Goal: Information Seeking & Learning: Learn about a topic

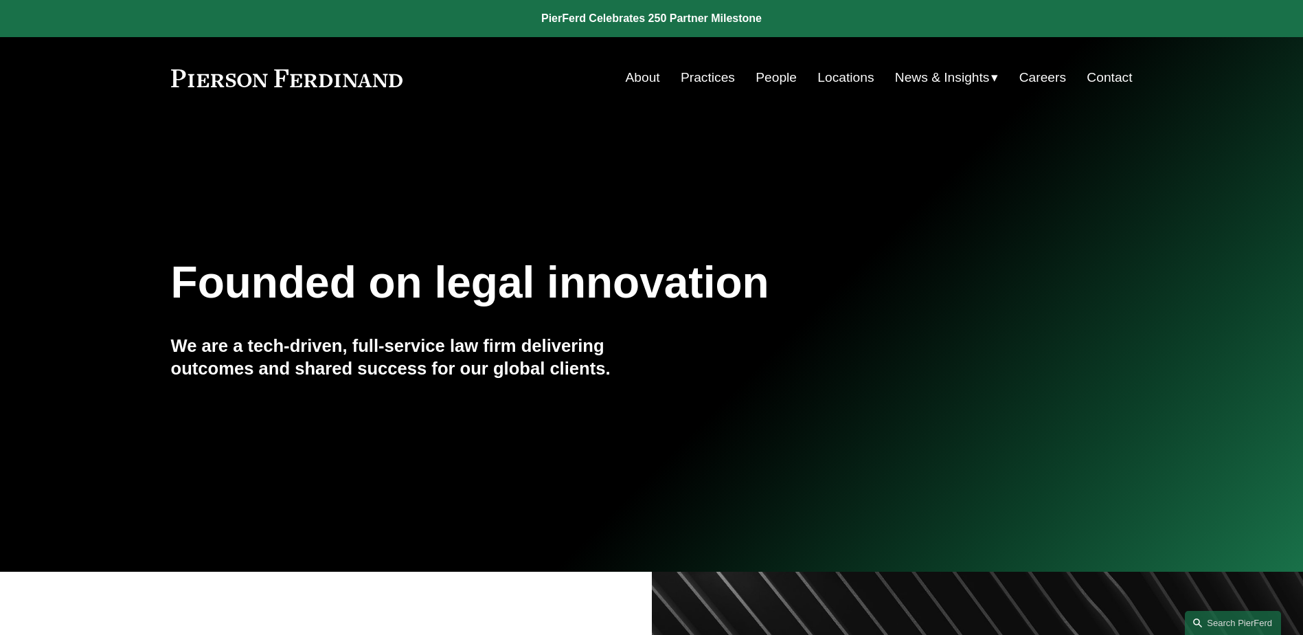
click at [759, 81] on link "People" at bounding box center [776, 78] width 41 height 26
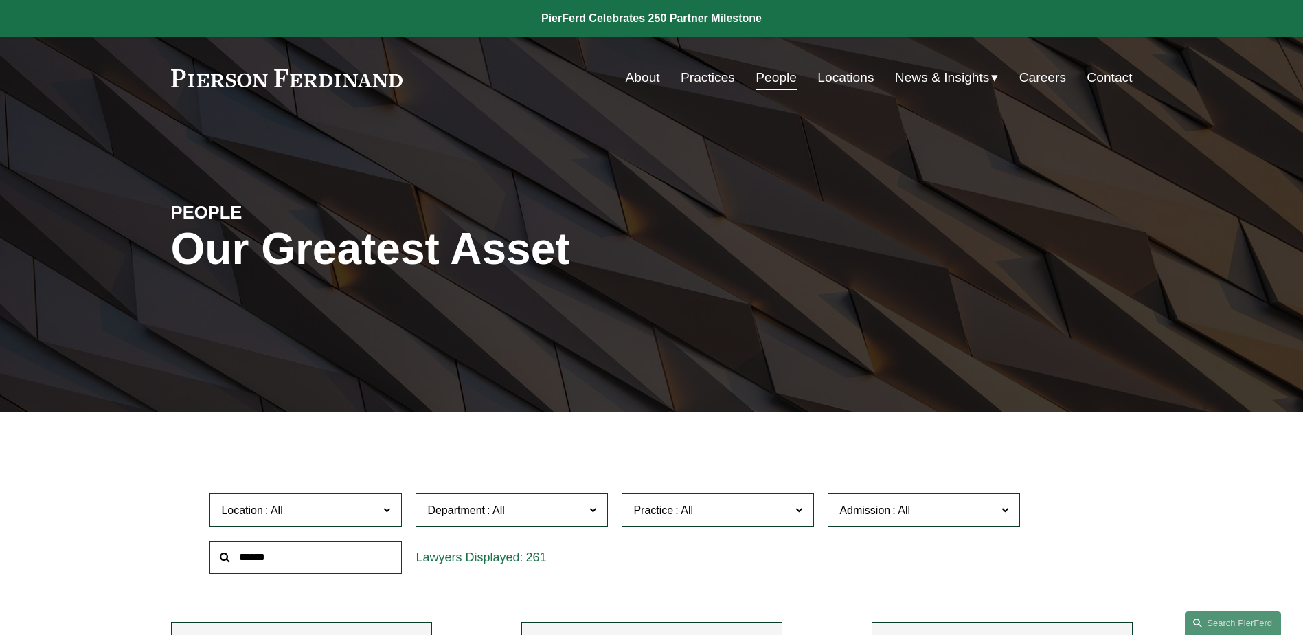
click at [301, 548] on input "text" at bounding box center [306, 558] width 192 height 34
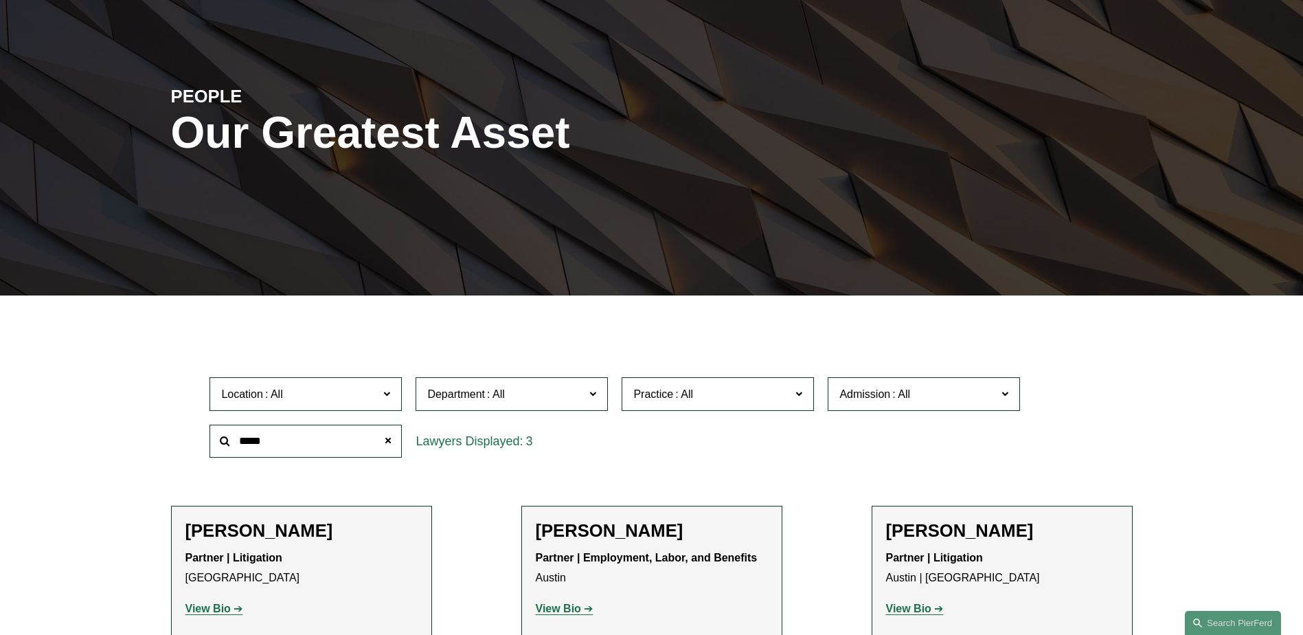
scroll to position [412, 0]
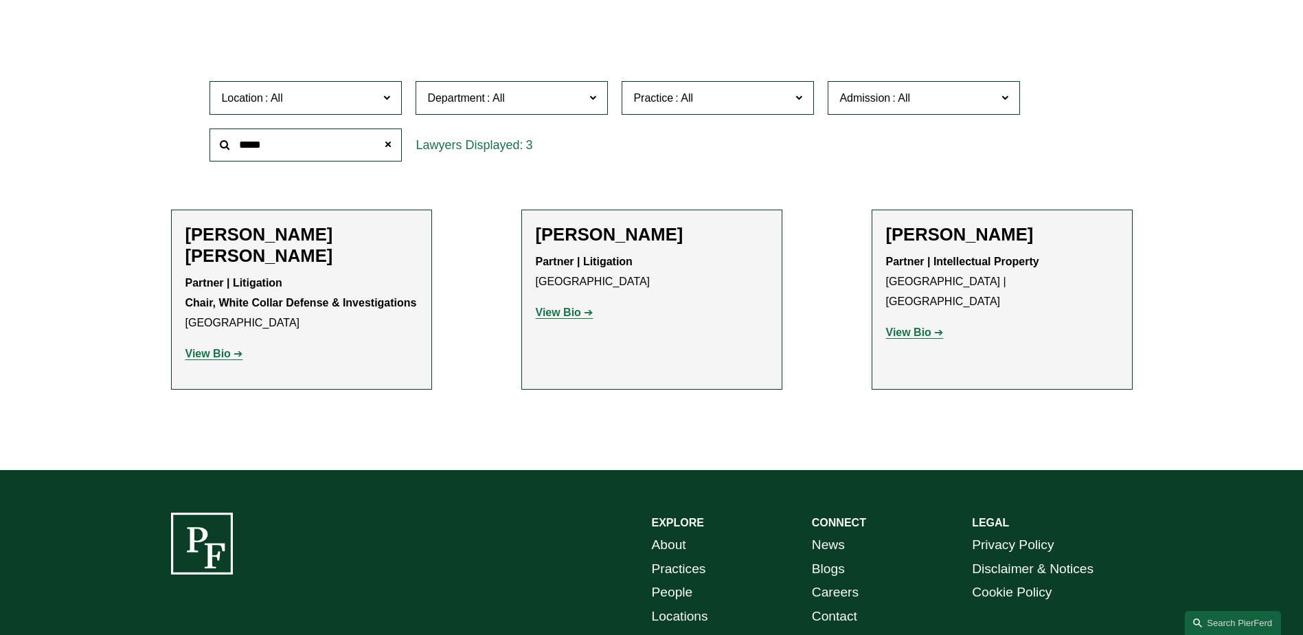
type input "*****"
click at [909, 326] on strong "View Bio" at bounding box center [908, 332] width 45 height 12
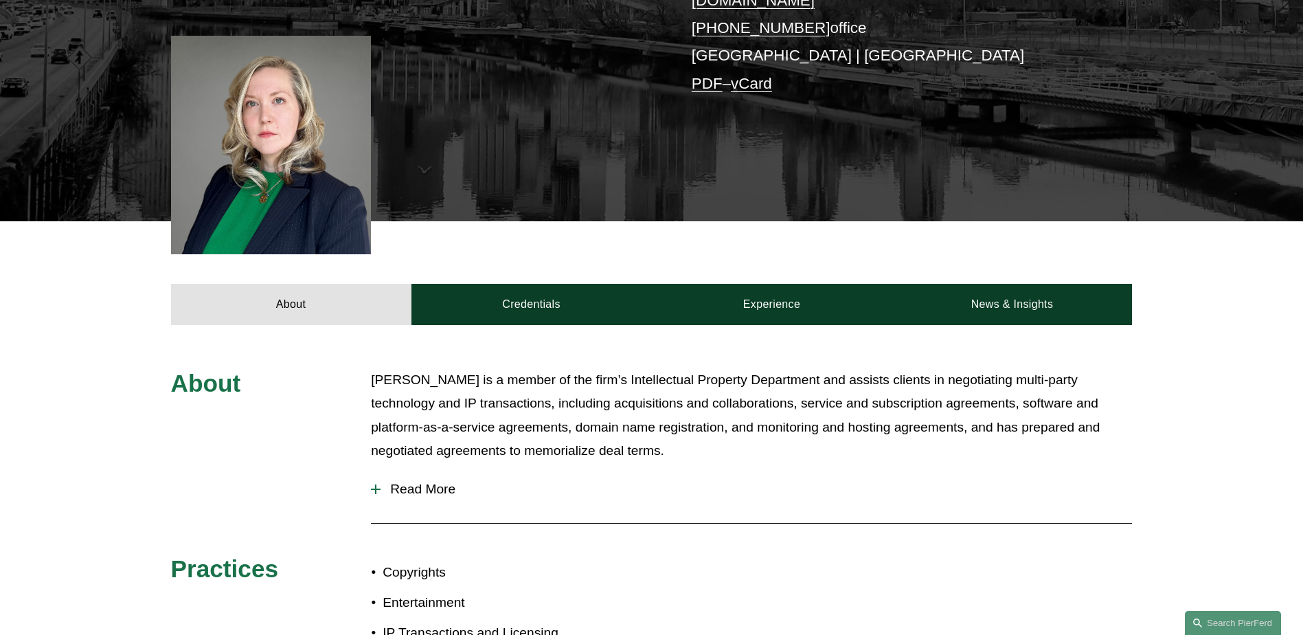
scroll to position [481, 0]
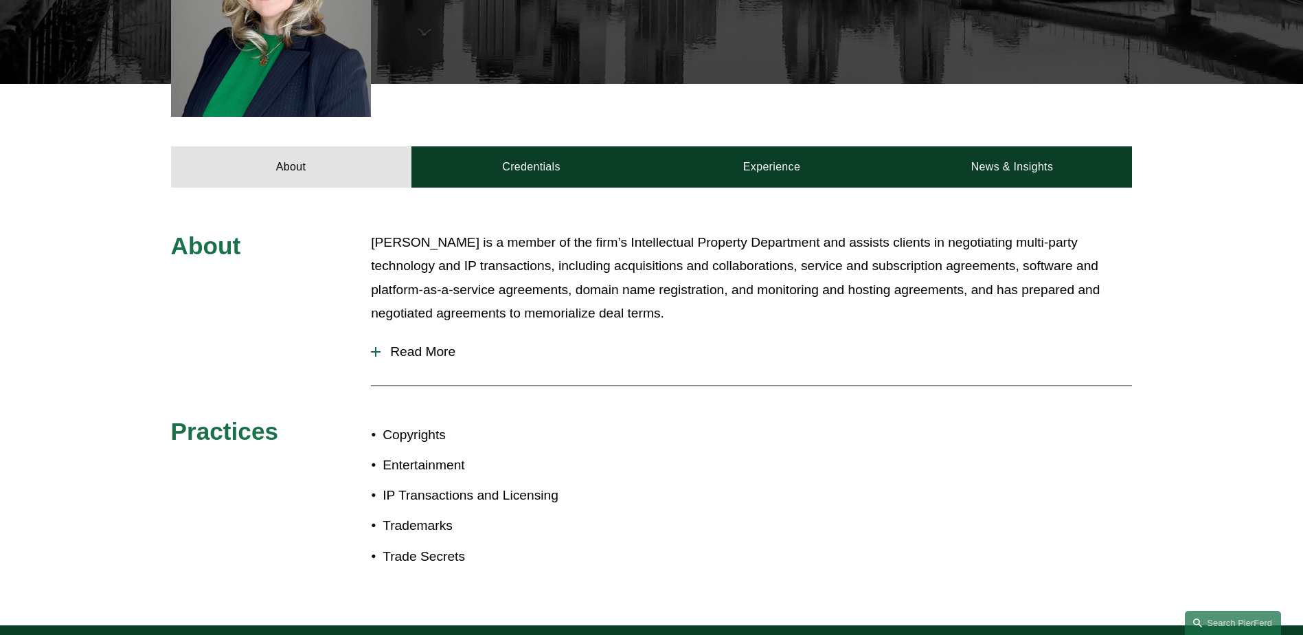
click at [382, 344] on span "Read More" at bounding box center [757, 351] width 752 height 15
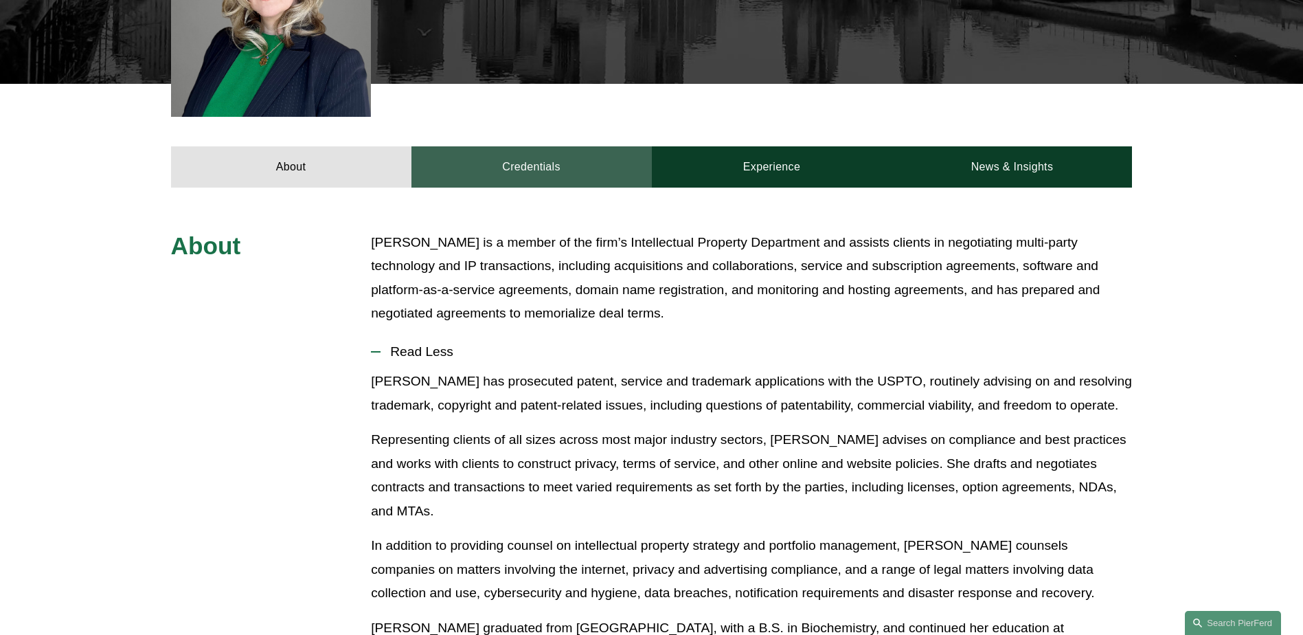
click at [525, 161] on link "Credentials" at bounding box center [532, 166] width 240 height 41
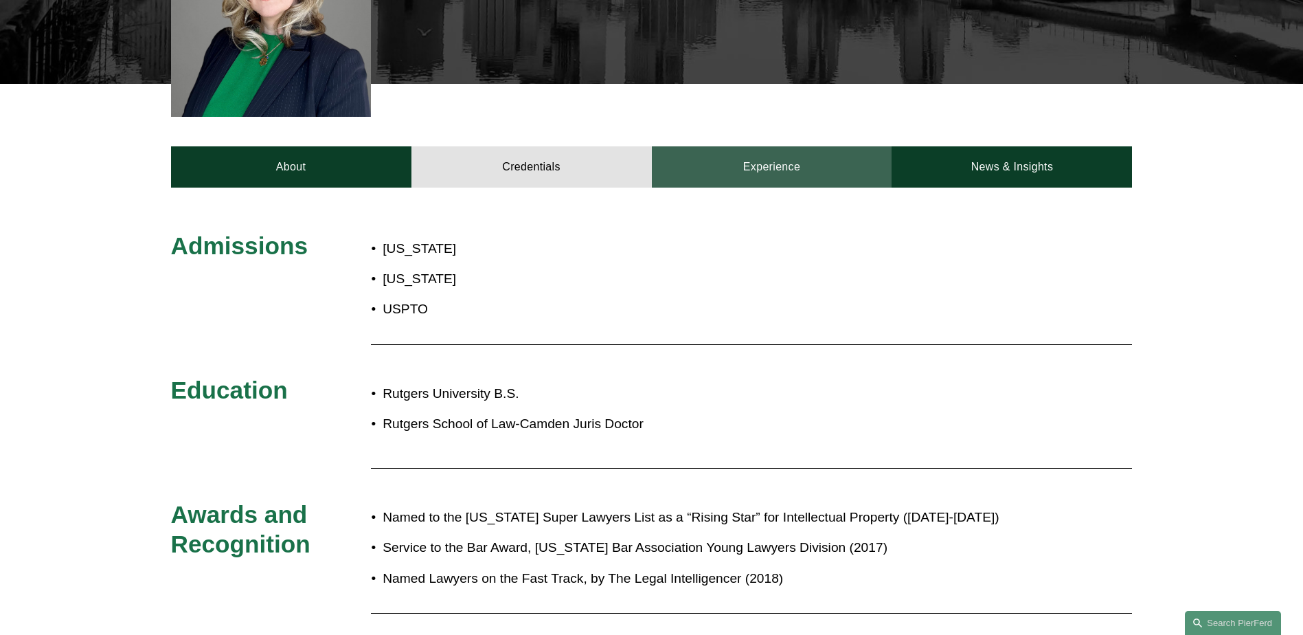
click at [788, 146] on link "Experience" at bounding box center [772, 166] width 240 height 41
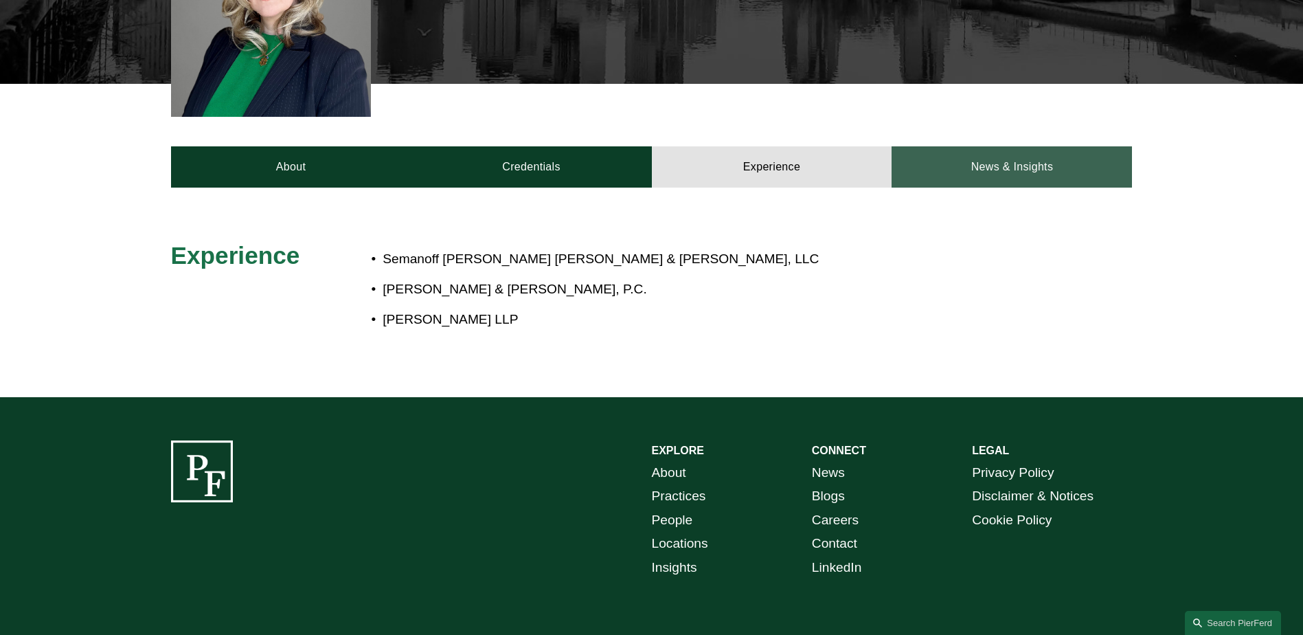
click at [983, 150] on link "News & Insights" at bounding box center [1012, 166] width 240 height 41
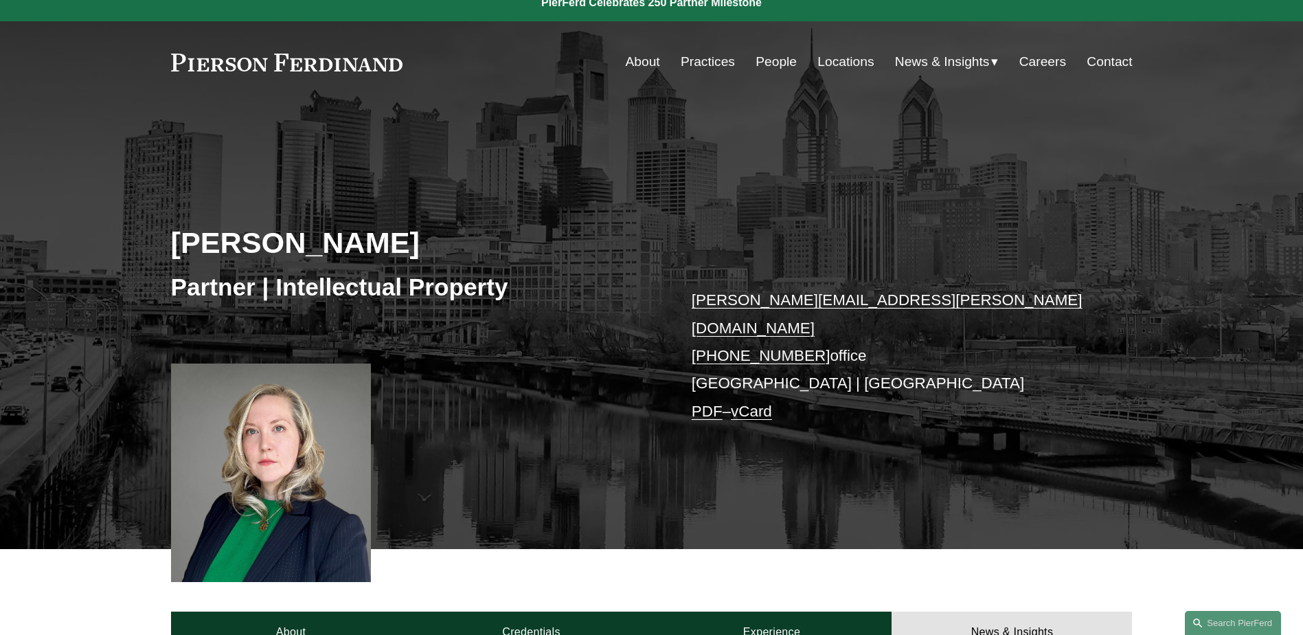
scroll to position [0, 0]
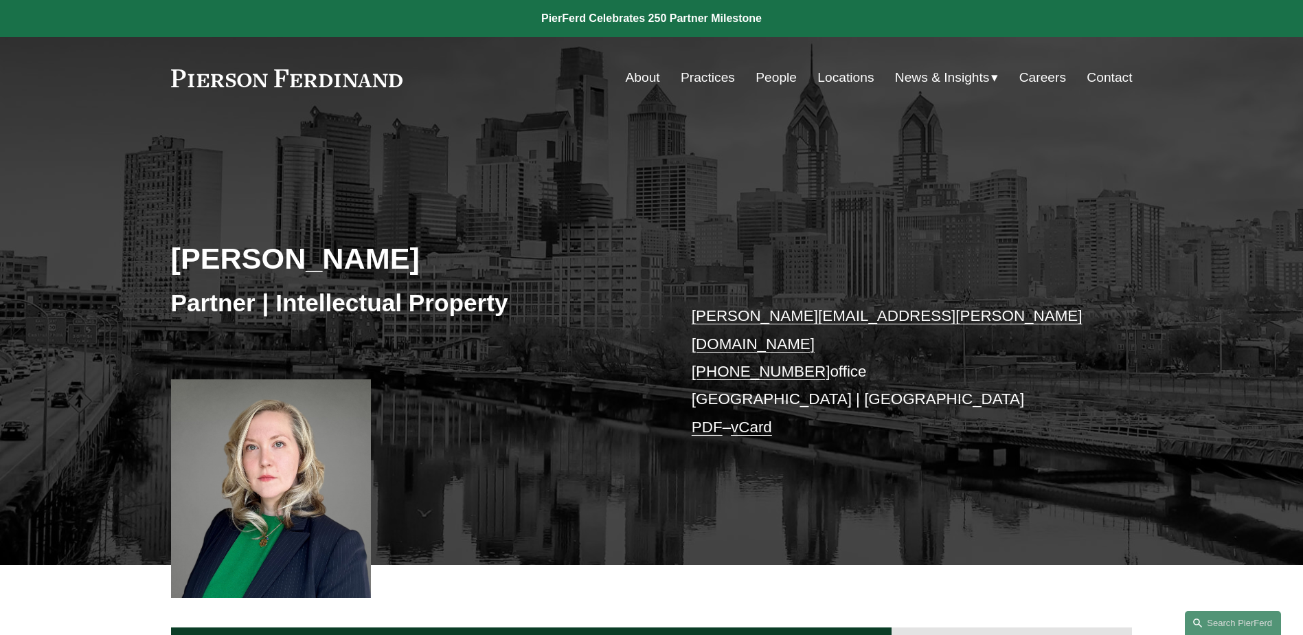
click at [645, 78] on link "About" at bounding box center [643, 78] width 34 height 26
